Goal: Task Accomplishment & Management: Use online tool/utility

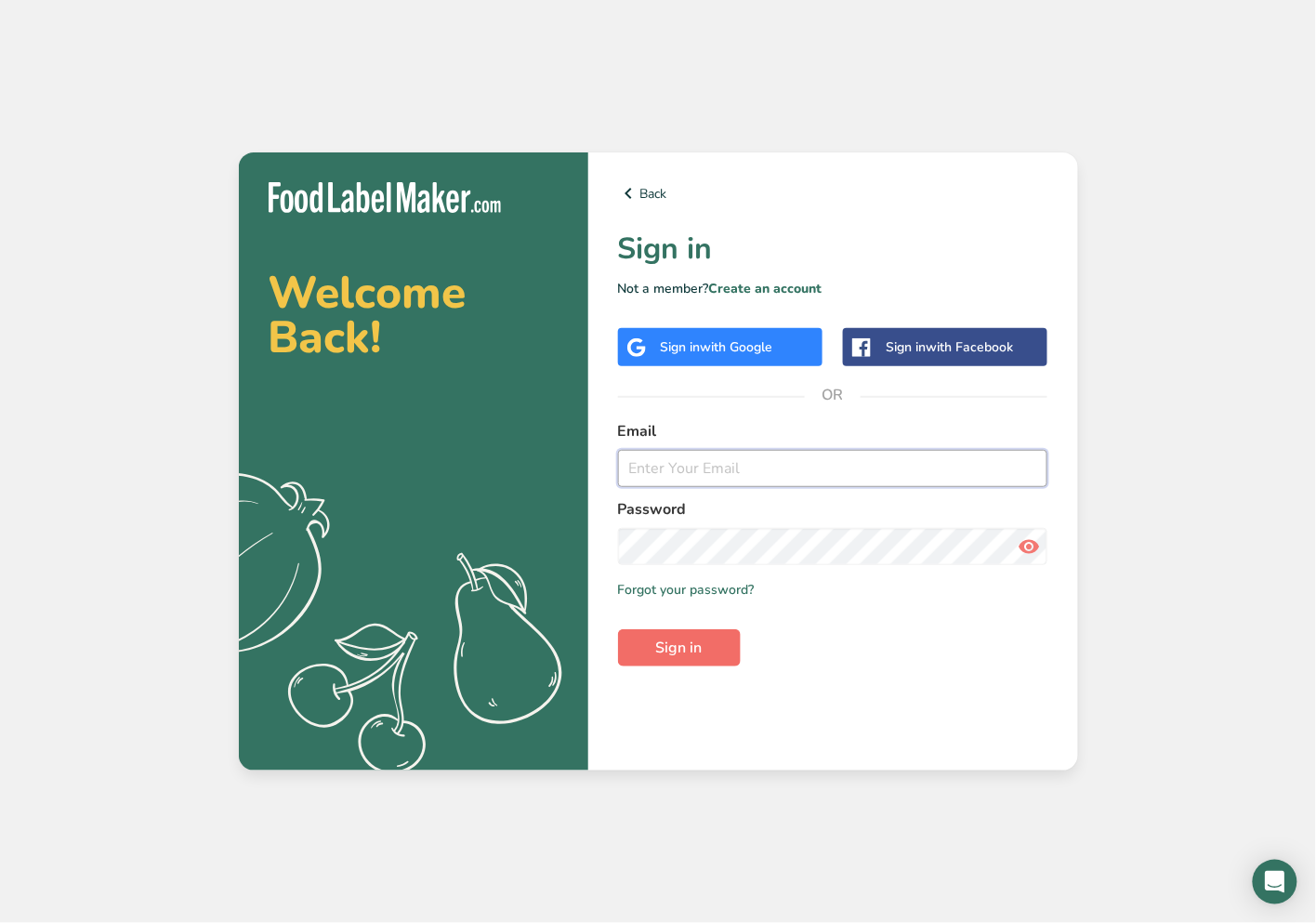
type input "[EMAIL_ADDRESS][DOMAIN_NAME]"
click at [718, 649] on button "Sign in" at bounding box center [679, 648] width 123 height 37
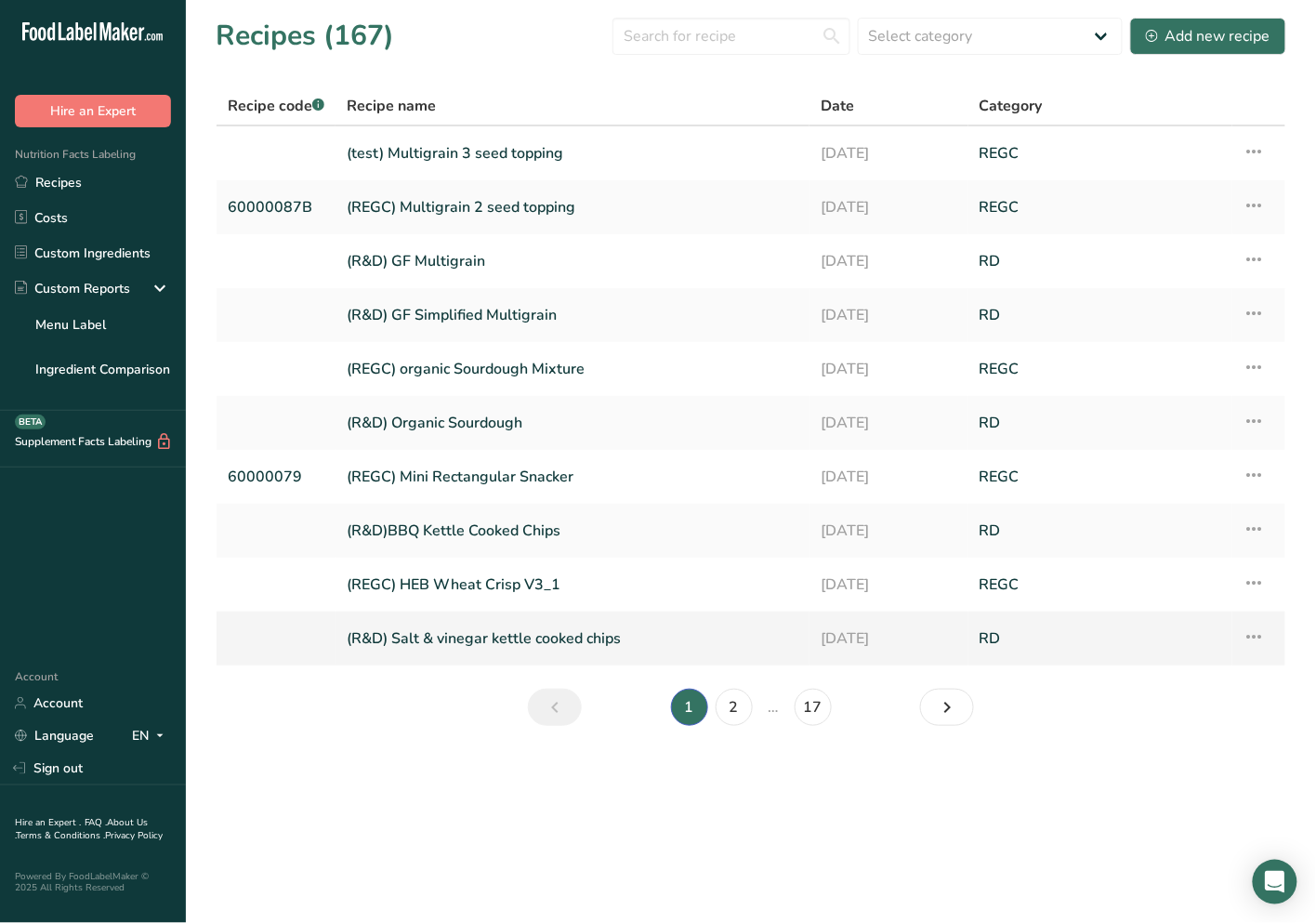
click at [217, 620] on td at bounding box center [276, 638] width 119 height 53
click at [667, 43] on input "text" at bounding box center [731, 36] width 238 height 37
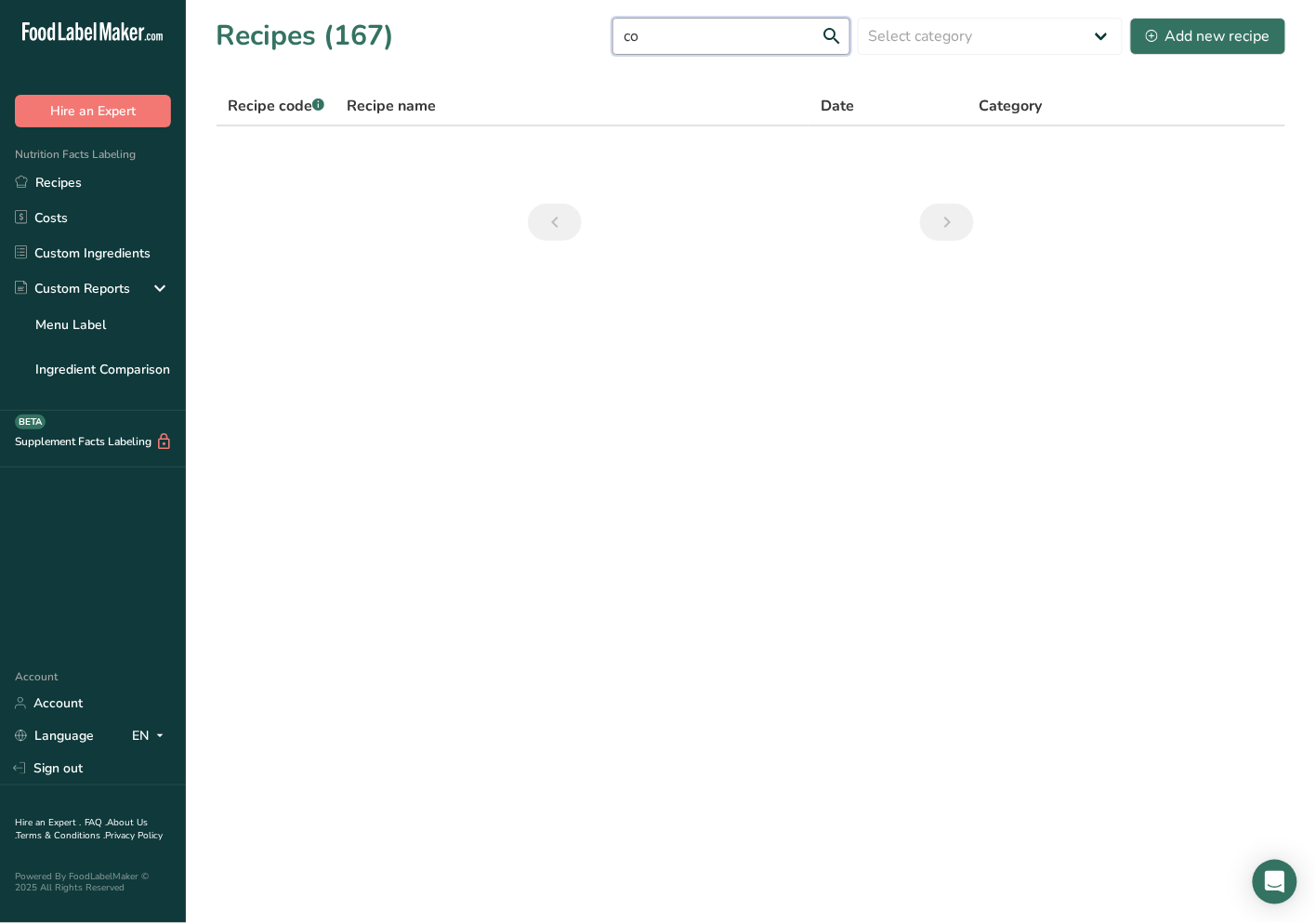
type input "c"
click at [493, 57] on section "Recipes (167) Select category All Baked Goods [GEOGRAPHIC_DATA] composite ingre…" at bounding box center [751, 135] width 1130 height 270
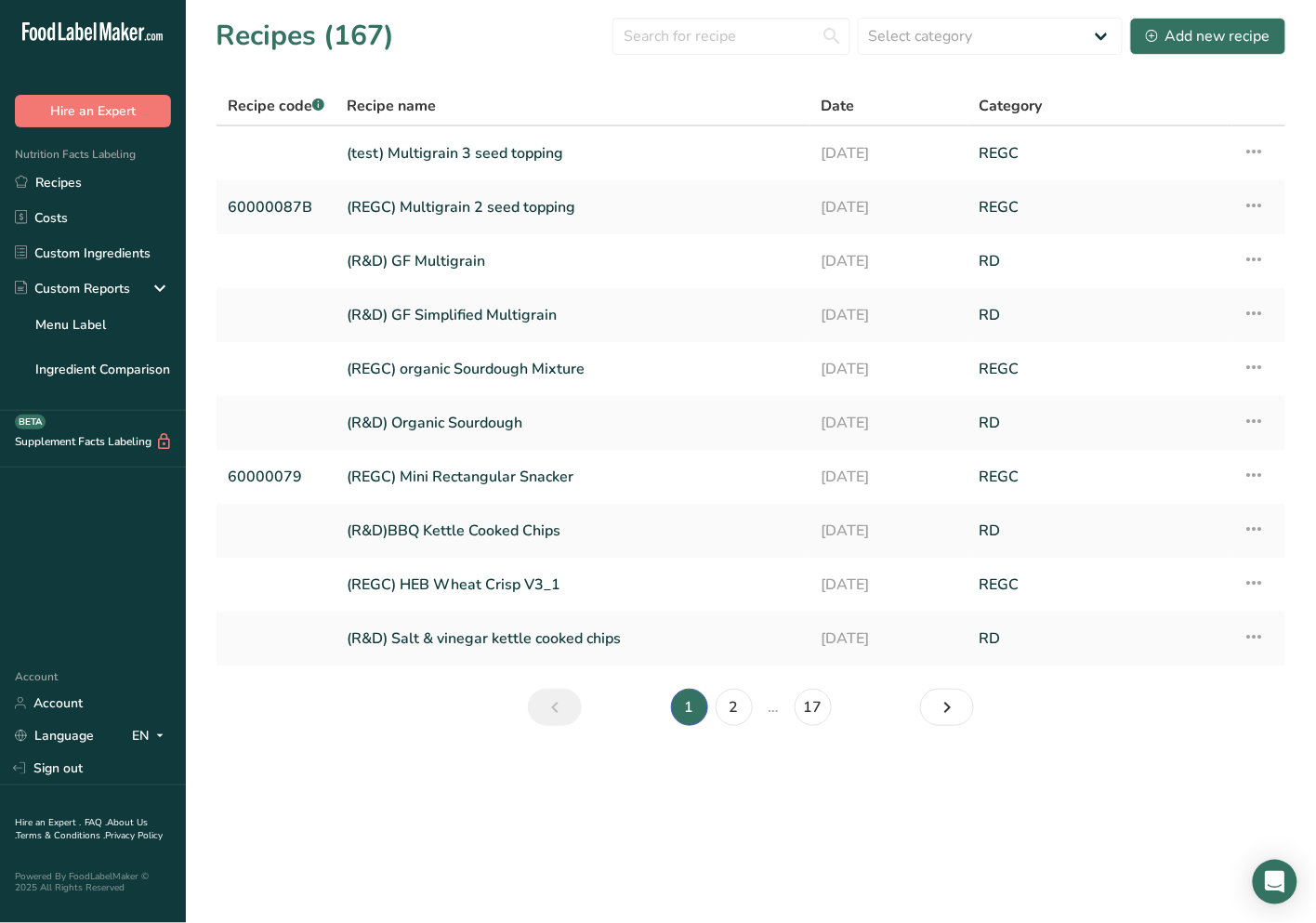
click at [234, 122] on th "Recipe code .a-a{fill:#347362;}.b-a{fill:#fff;}" at bounding box center [276, 107] width 119 height 39
click at [694, 23] on input "text" at bounding box center [731, 36] width 238 height 37
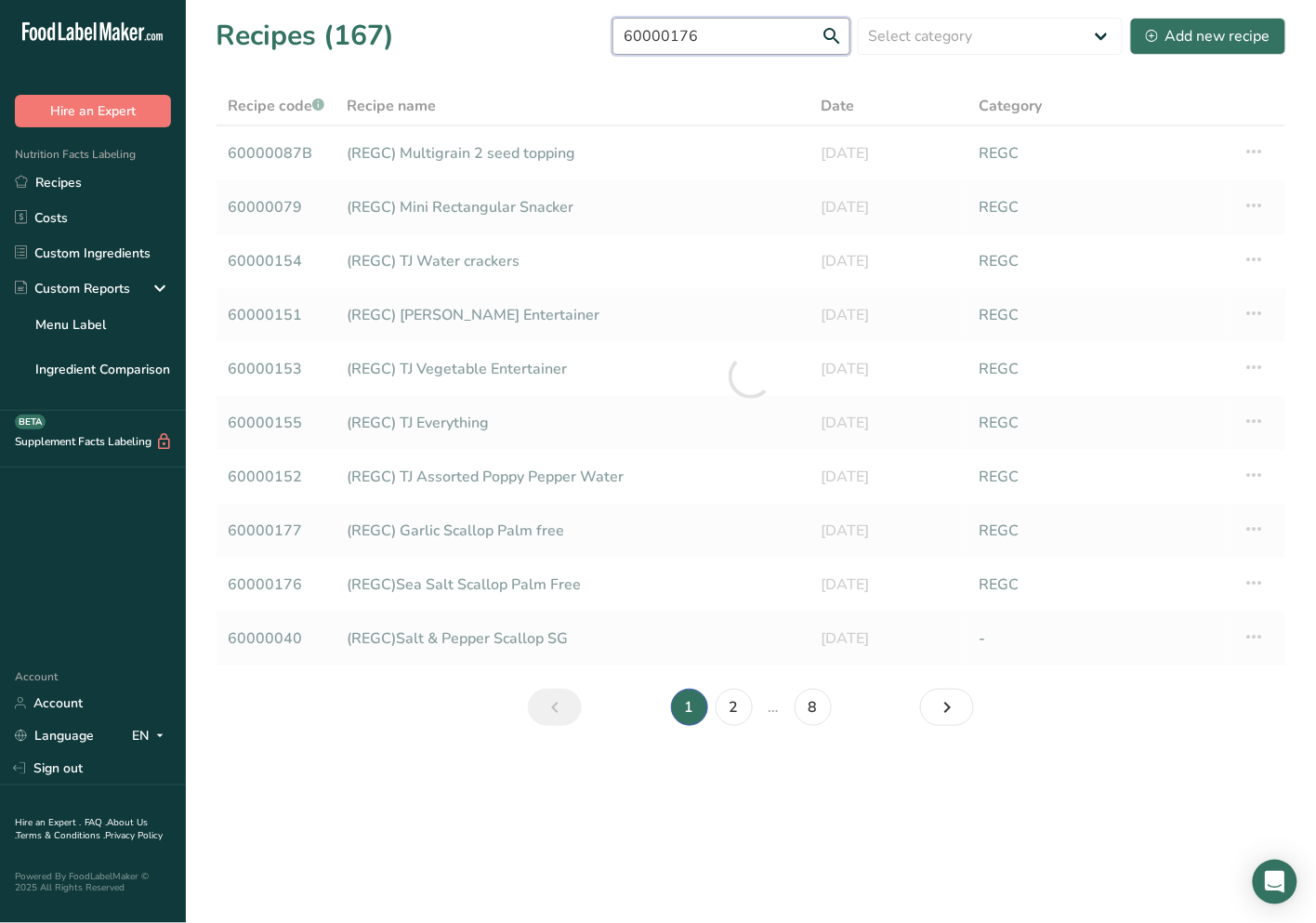
type input "60000176"
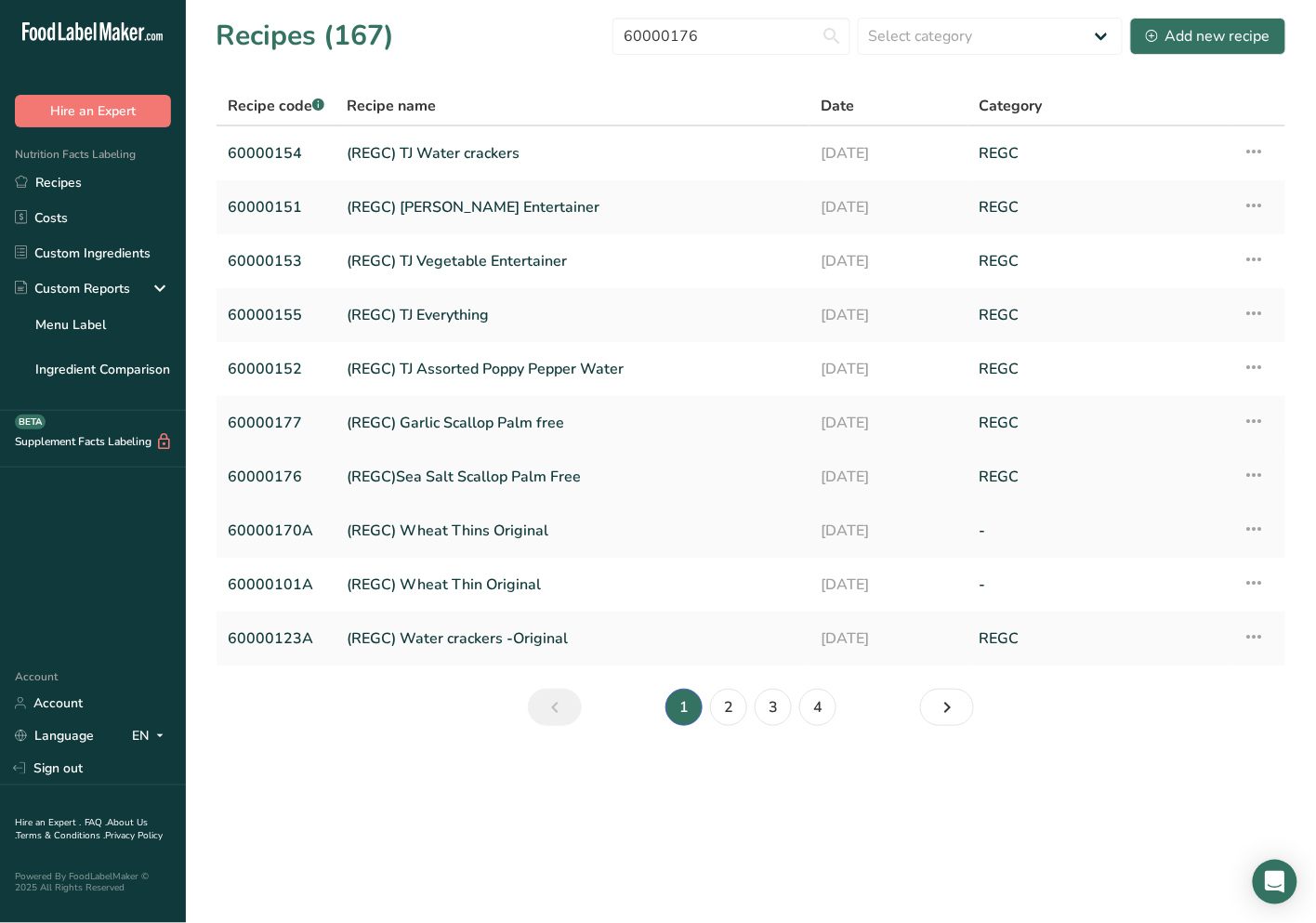
click at [426, 478] on link "(REGC)Sea Salt Scallop Palm Free" at bounding box center [572, 477] width 451 height 39
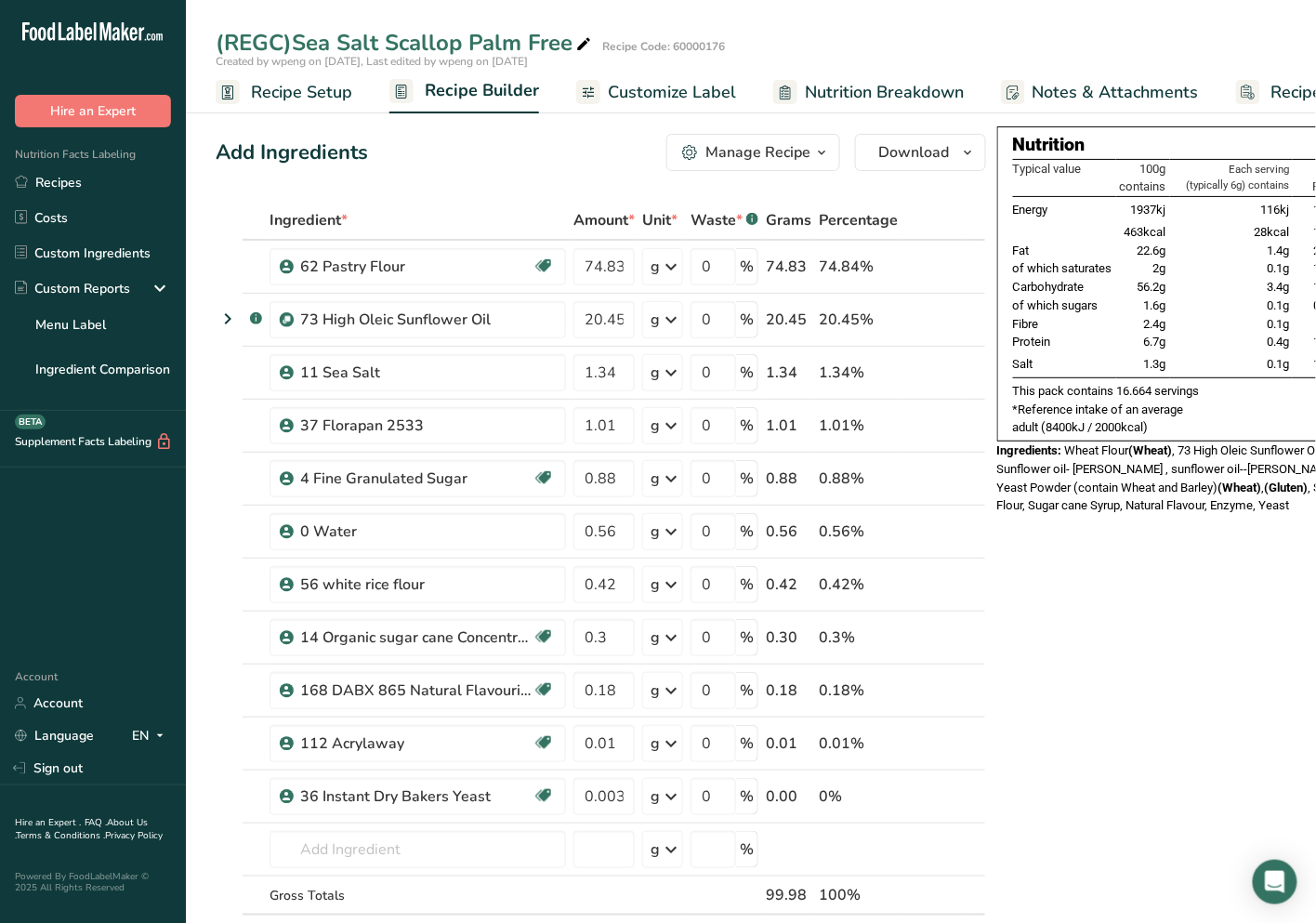
click at [681, 86] on span "Customize Label" at bounding box center [672, 92] width 128 height 25
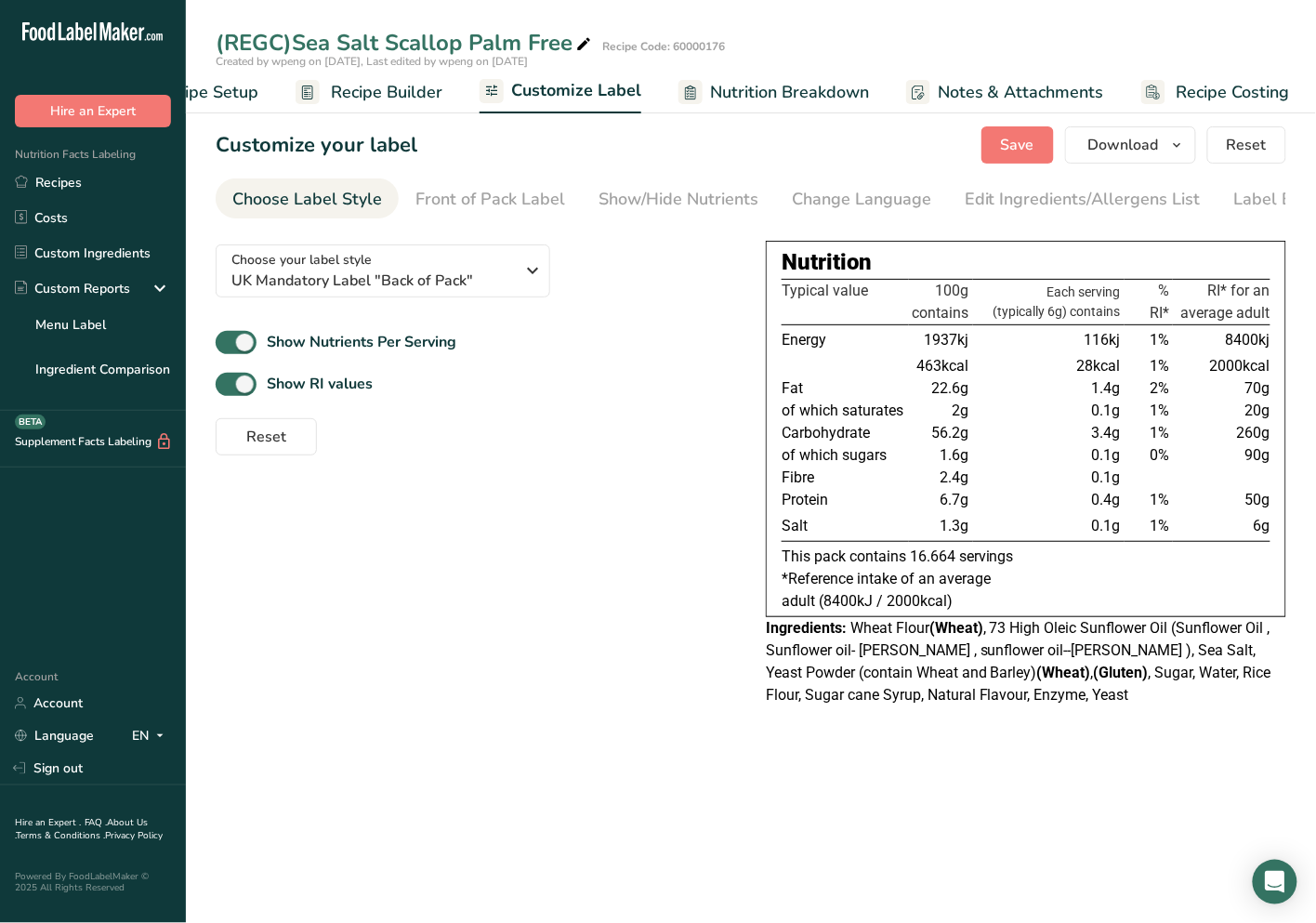
scroll to position [0, 96]
